Goal: Download file/media

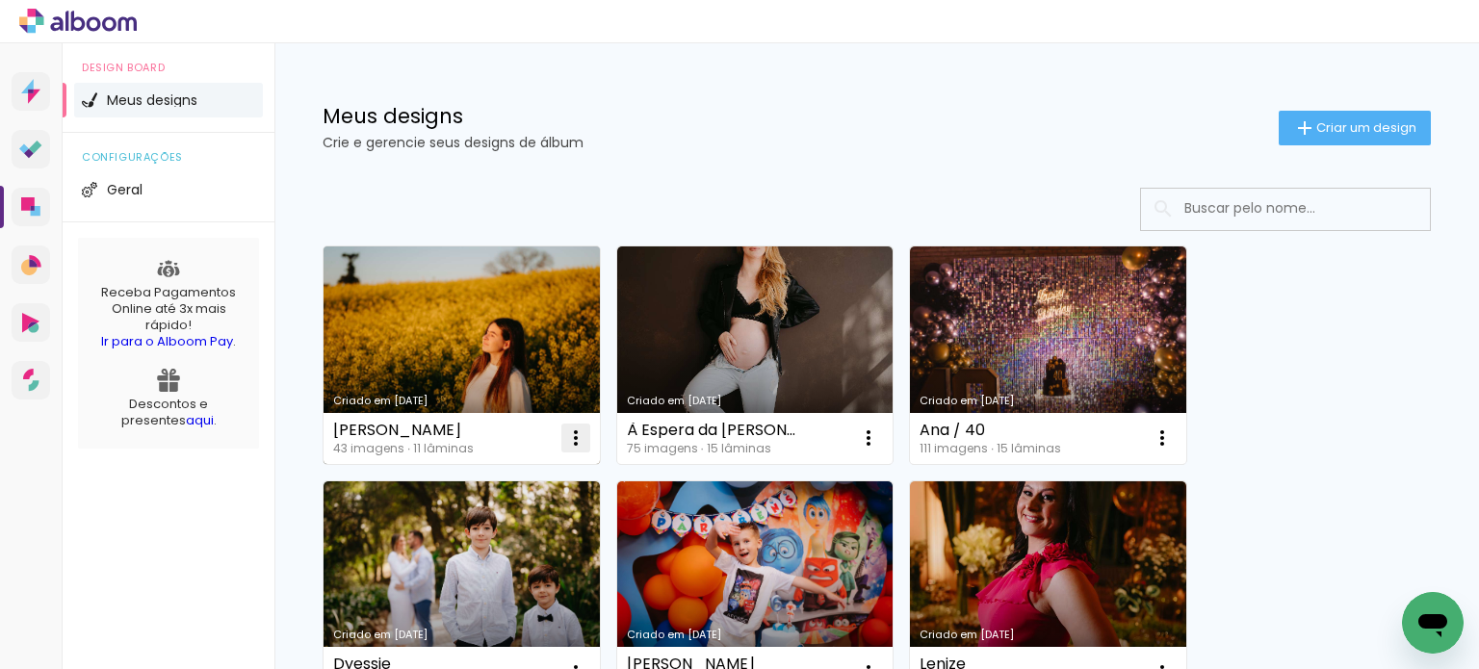
click at [570, 427] on iron-icon at bounding box center [575, 438] width 23 height 23
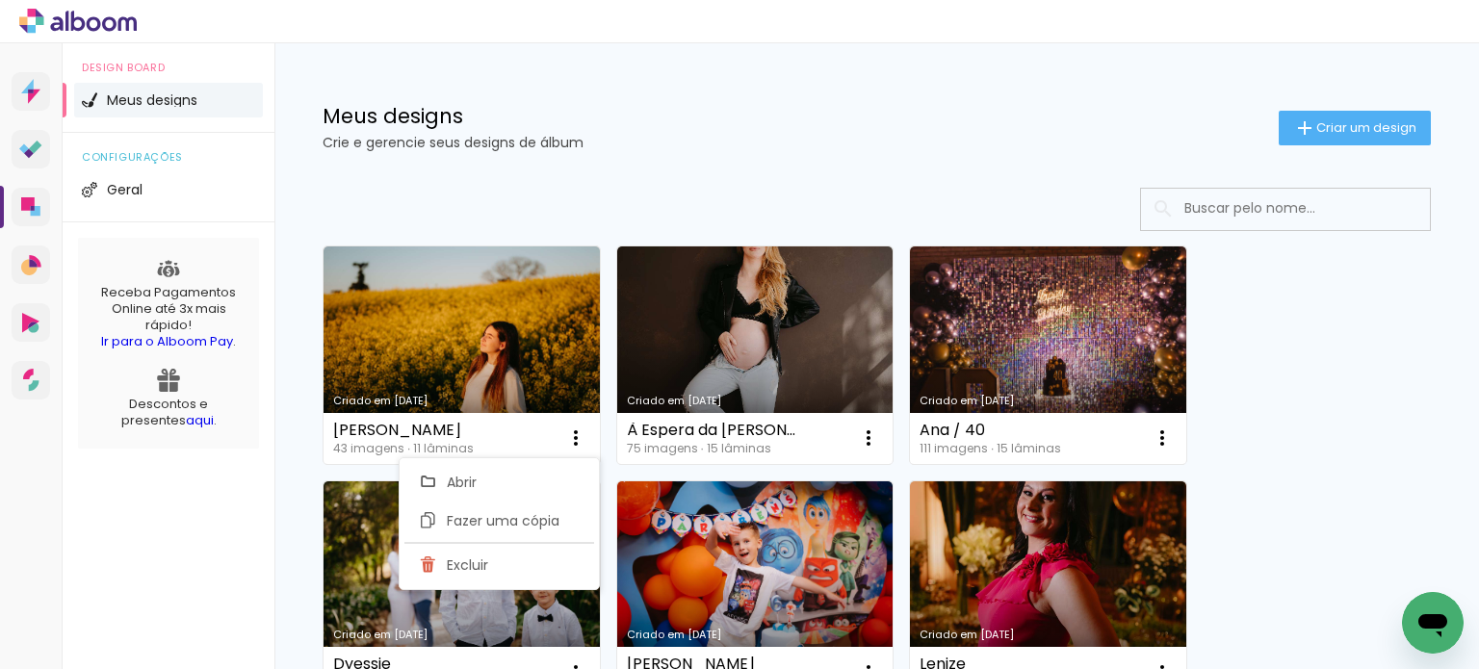
drag, startPoint x: 778, startPoint y: 121, endPoint x: 736, endPoint y: 143, distance: 47.4
click at [770, 126] on div "Meus designs Crie e gerencie seus designs de álbum" at bounding box center [801, 127] width 956 height 43
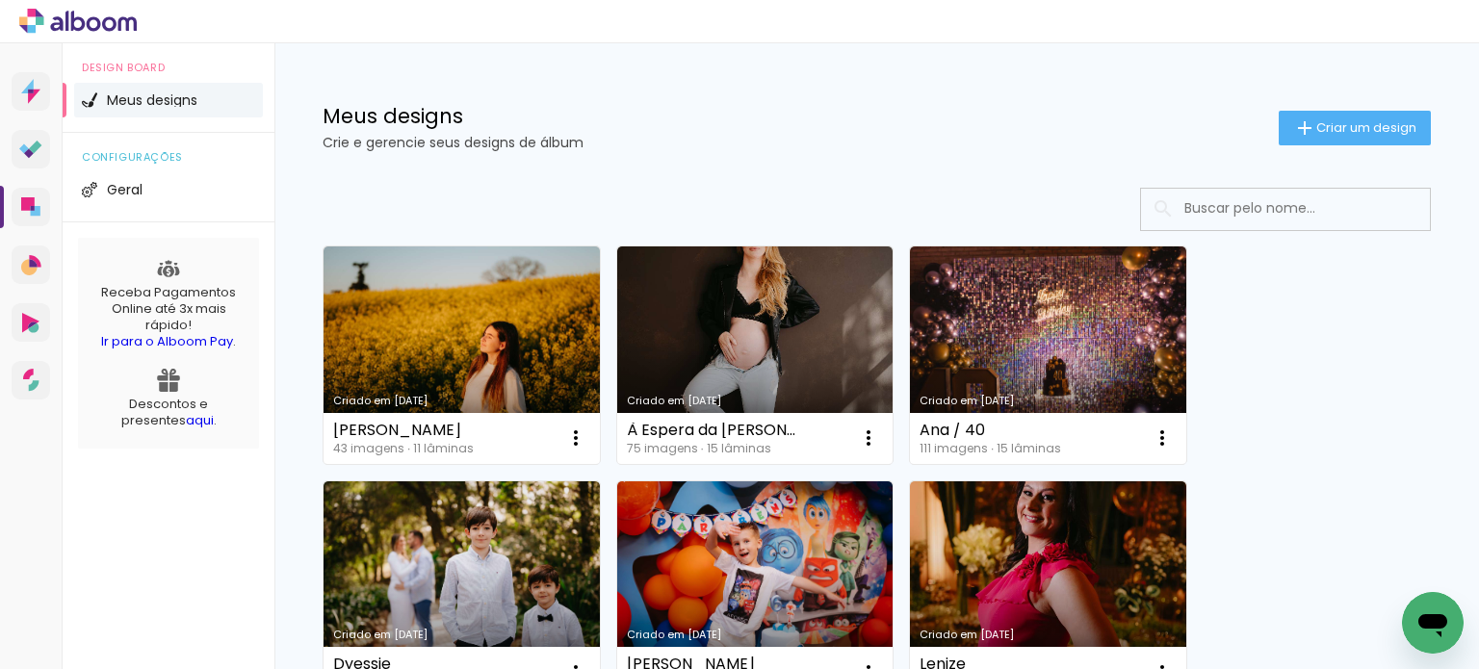
click at [750, 136] on p "Crie e gerencie seus designs de álbum" at bounding box center [801, 142] width 956 height 13
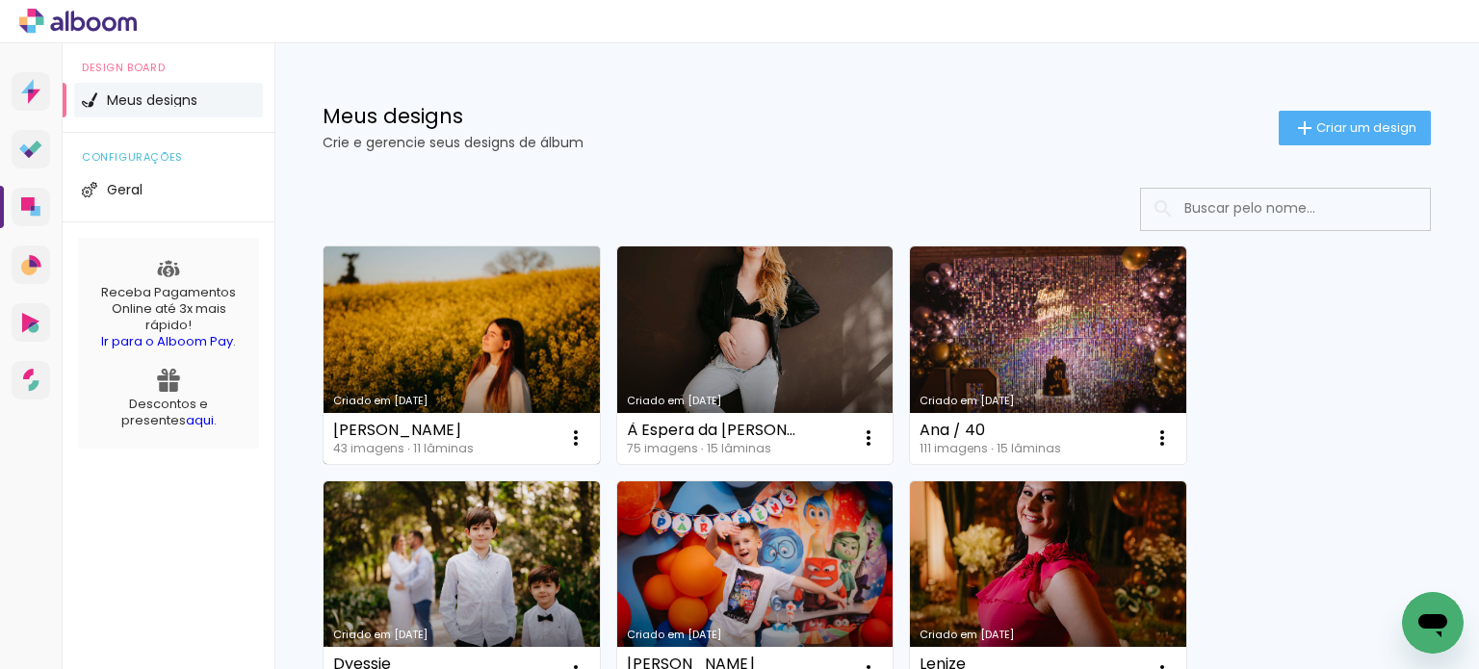
click at [521, 324] on link "Criado em [DATE]" at bounding box center [462, 356] width 276 height 218
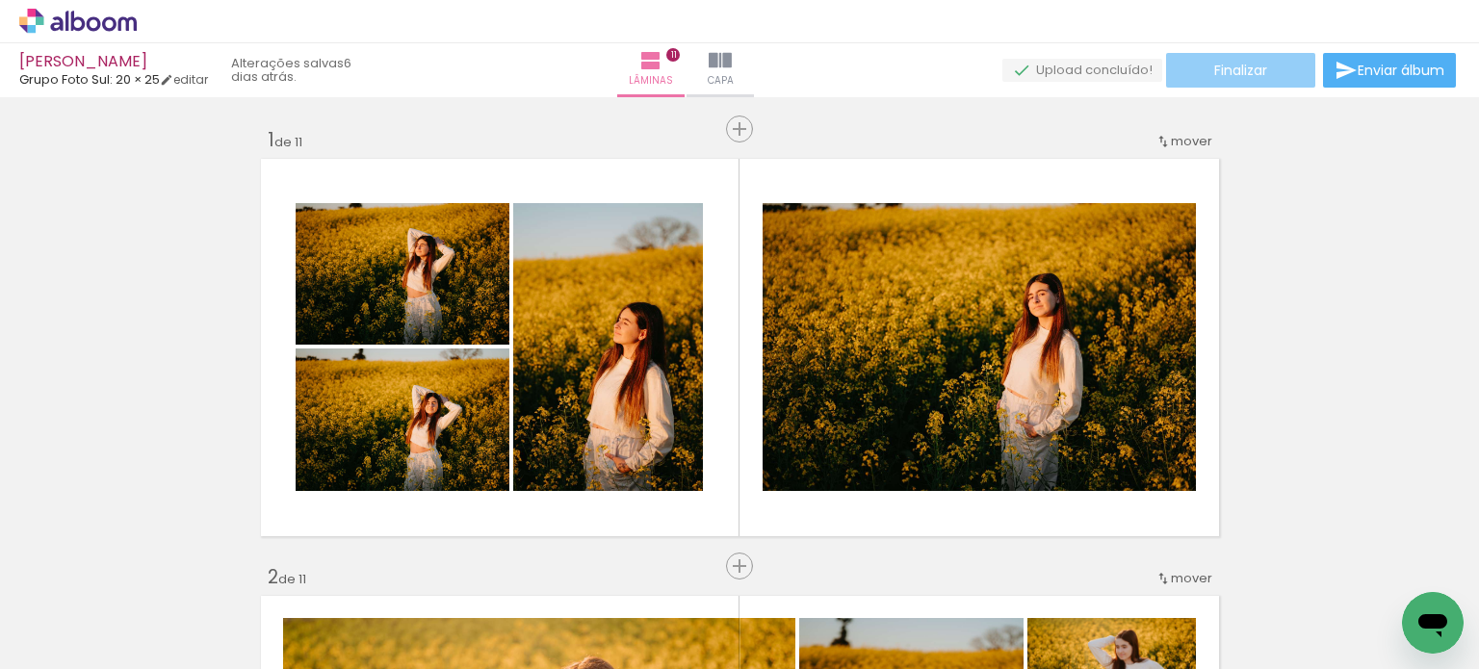
click at [1251, 67] on span "Finalizar" at bounding box center [1240, 70] width 53 height 13
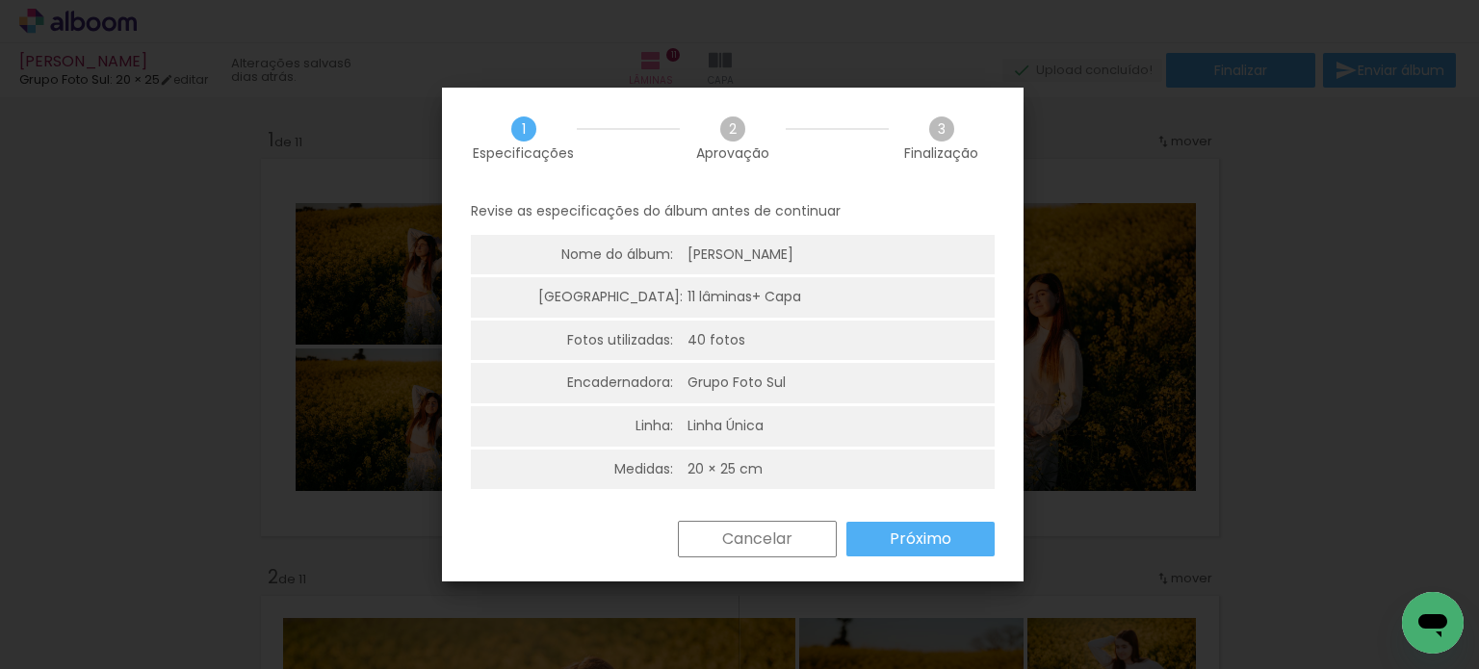
click at [0, 0] on slot "Próximo" at bounding box center [0, 0] width 0 height 0
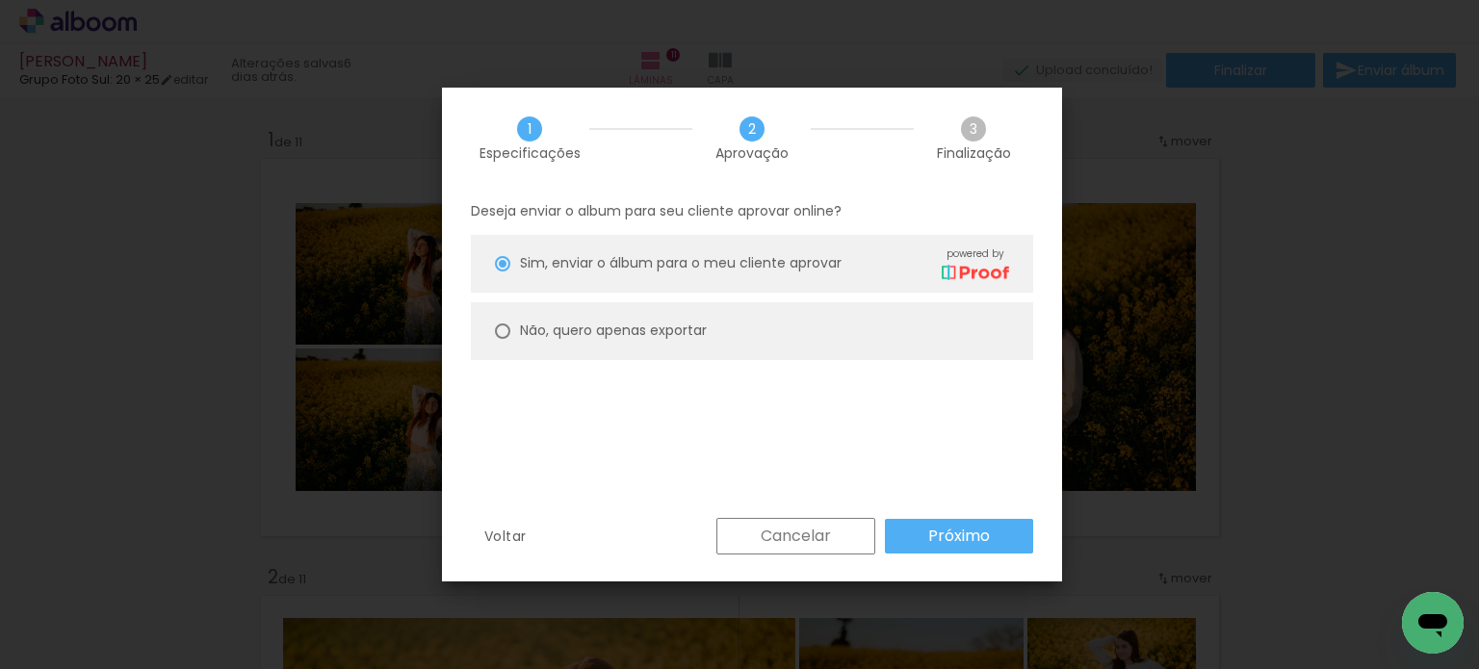
click at [0, 0] on slot "Não, quero apenas exportar" at bounding box center [0, 0] width 0 height 0
type paper-radio-button "on"
click at [0, 0] on slot "Próximo" at bounding box center [0, 0] width 0 height 0
type input "Alta, 300 DPI"
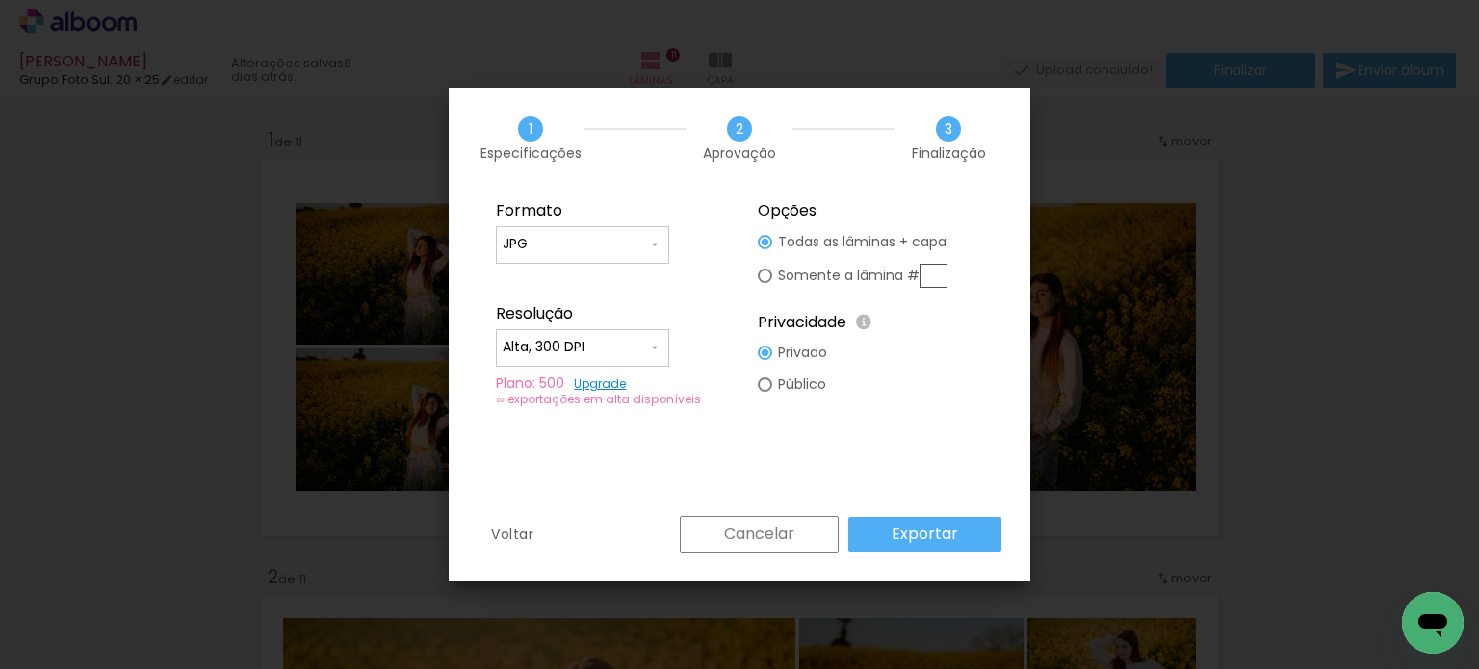
click at [0, 0] on slot "Exportar" at bounding box center [0, 0] width 0 height 0
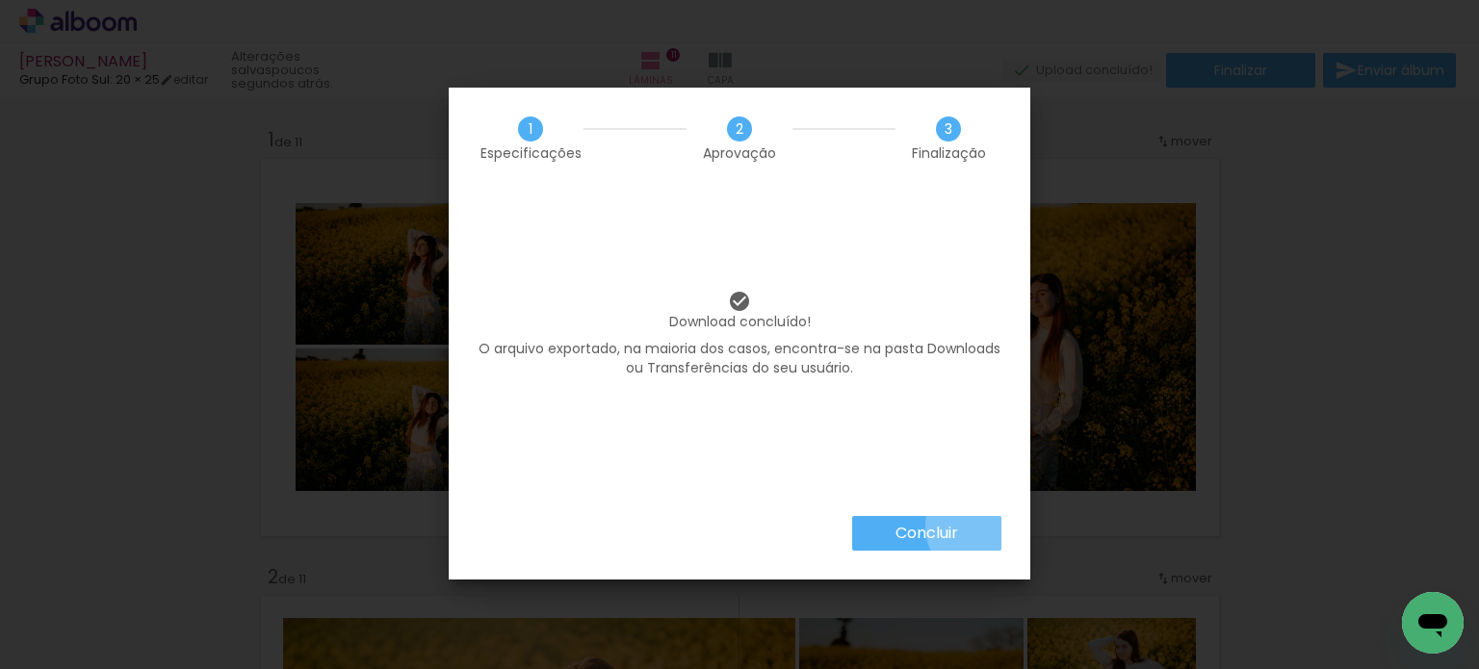
click at [976, 527] on paper-button "Concluir" at bounding box center [926, 533] width 149 height 35
